Goal: Transaction & Acquisition: Purchase product/service

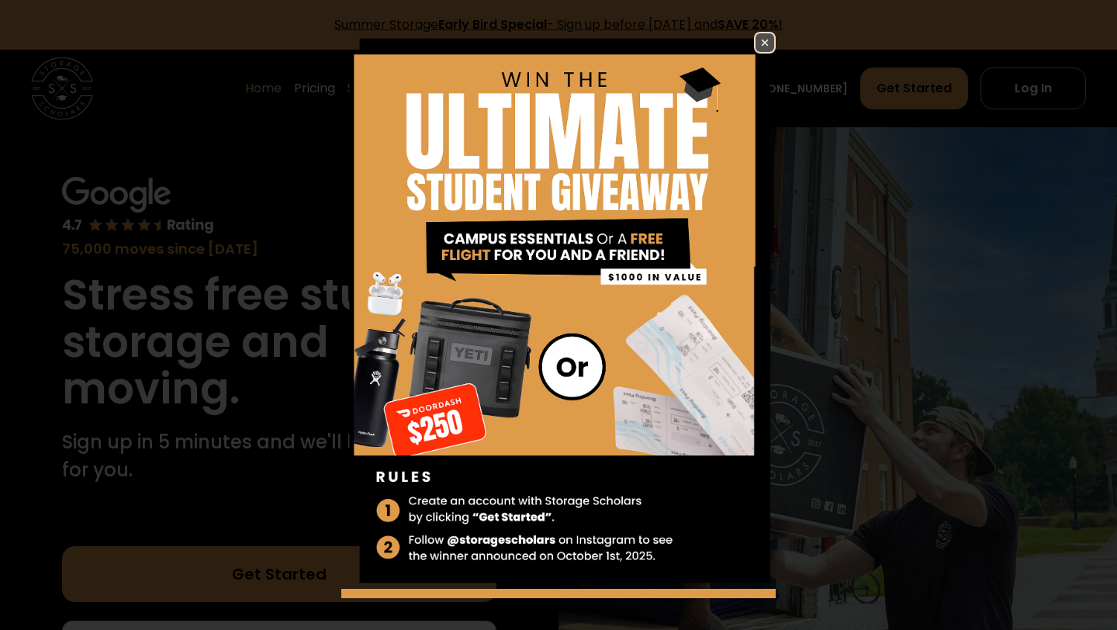
click at [758, 38] on img at bounding box center [764, 42] width 19 height 19
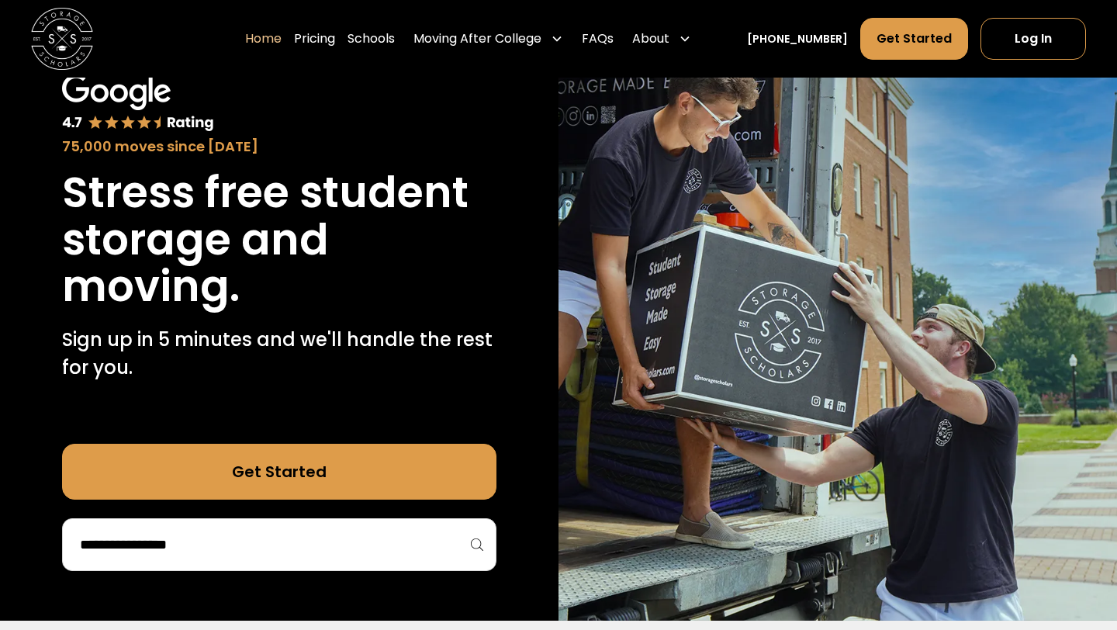
scroll to position [103, 0]
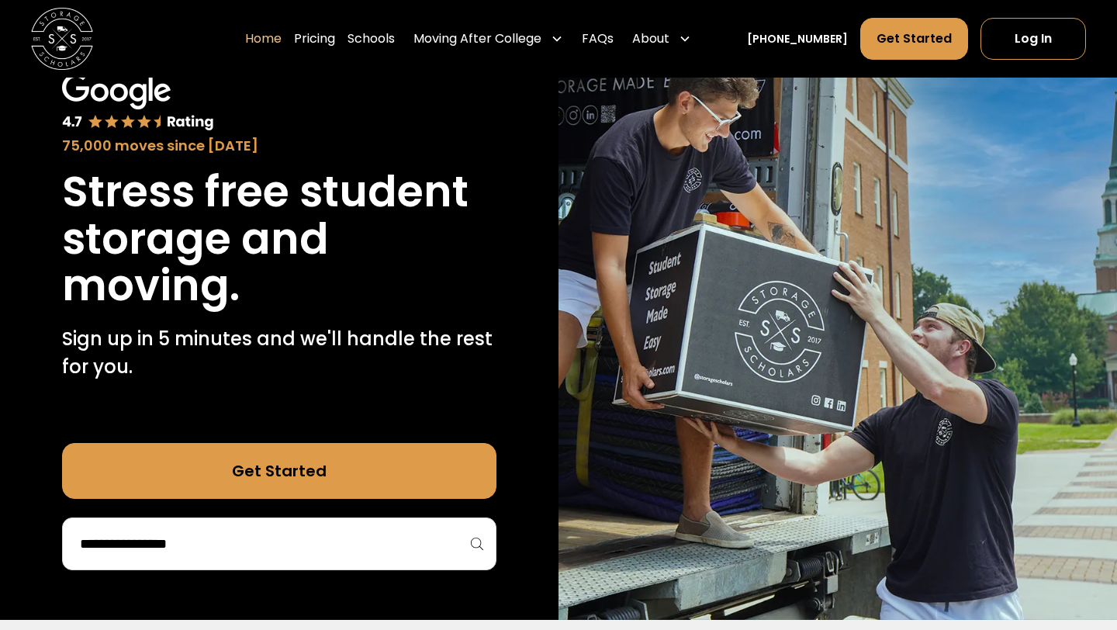
click at [307, 526] on div at bounding box center [279, 543] width 434 height 53
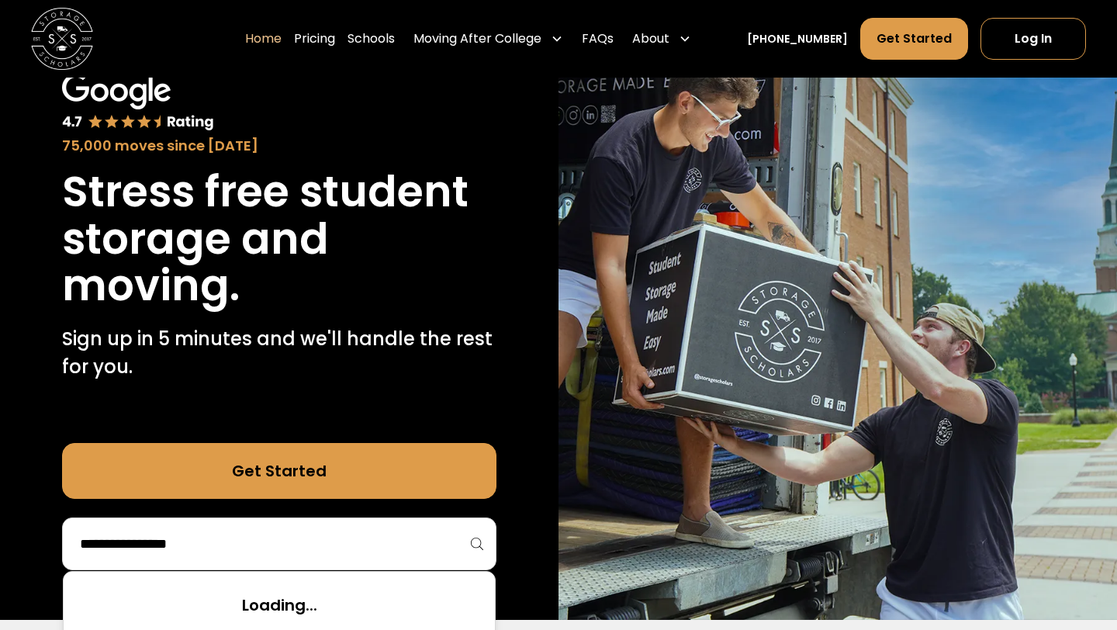
click at [294, 541] on input "search" at bounding box center [279, 543] width 402 height 26
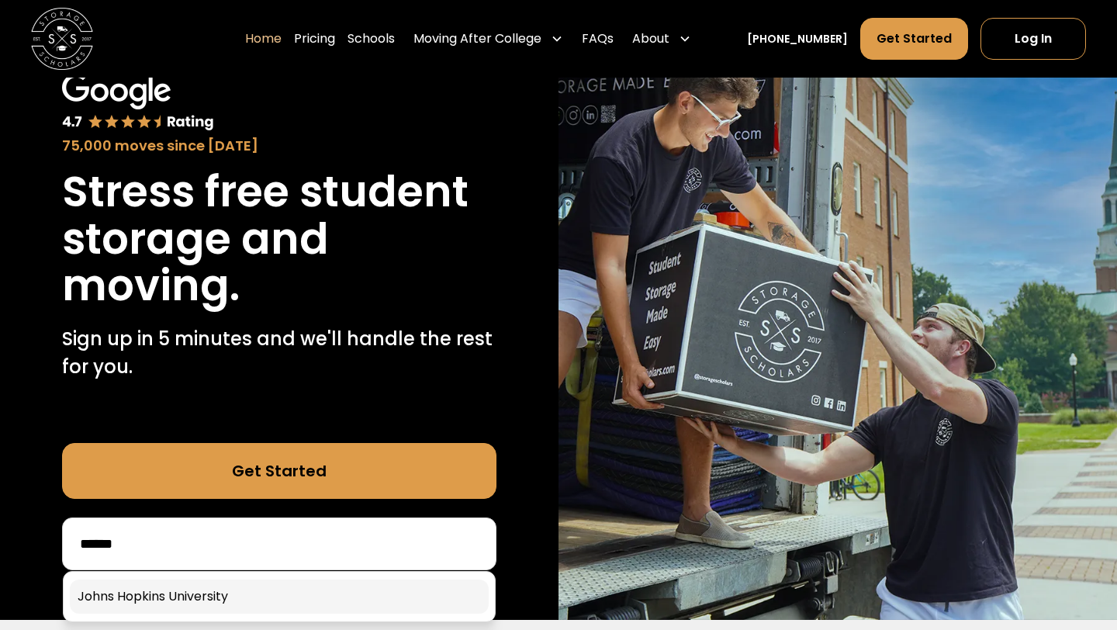
type input "*****"
click at [249, 596] on link at bounding box center [279, 596] width 419 height 34
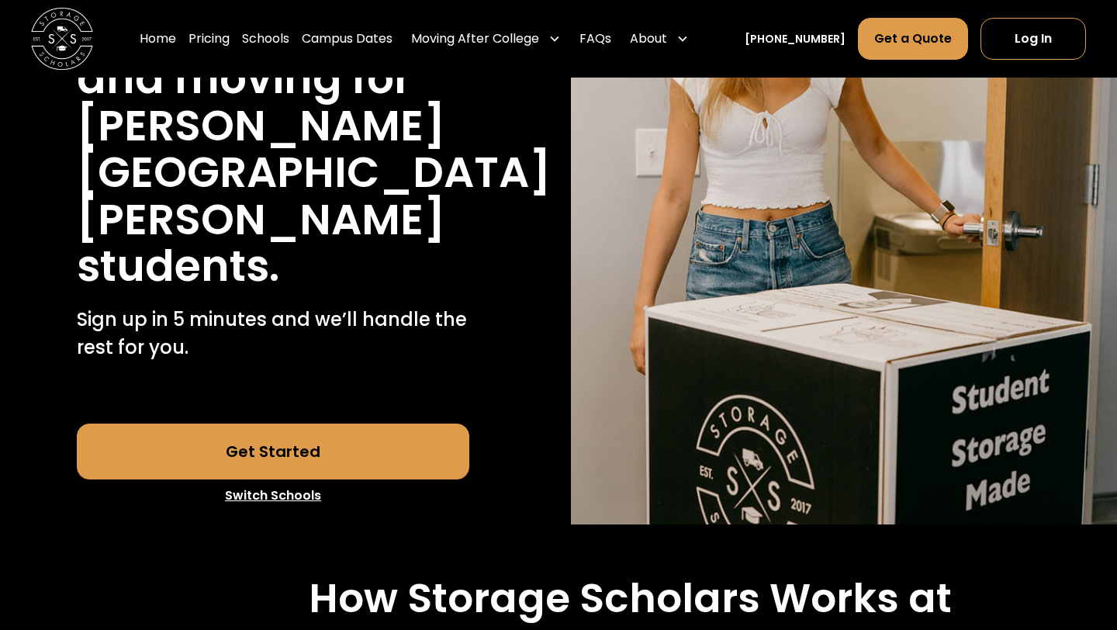
click at [285, 423] on link "Get Started" at bounding box center [273, 451] width 393 height 56
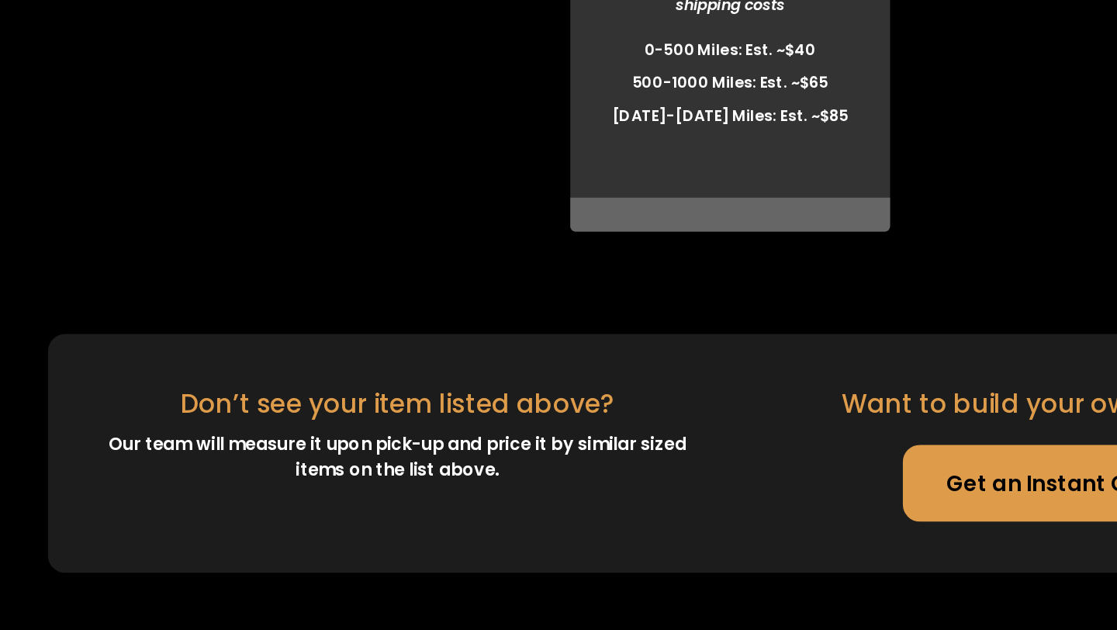
scroll to position [4439, 0]
